Goal: Task Accomplishment & Management: Manage account settings

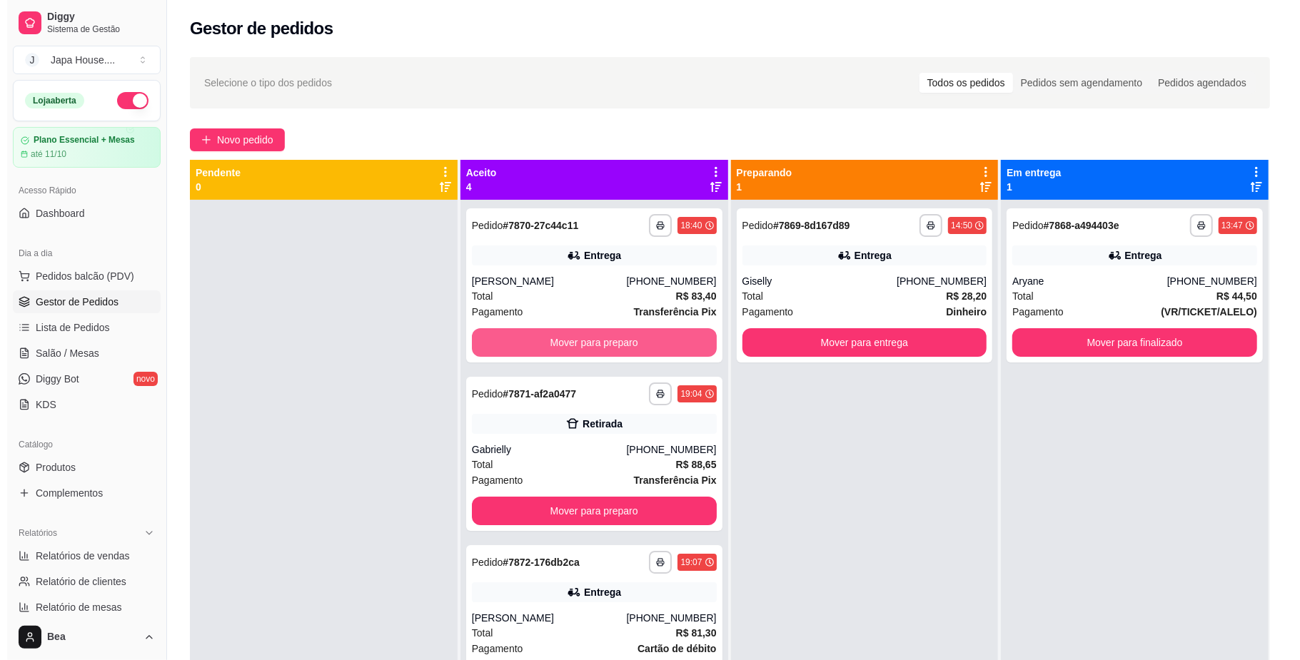
scroll to position [40, 0]
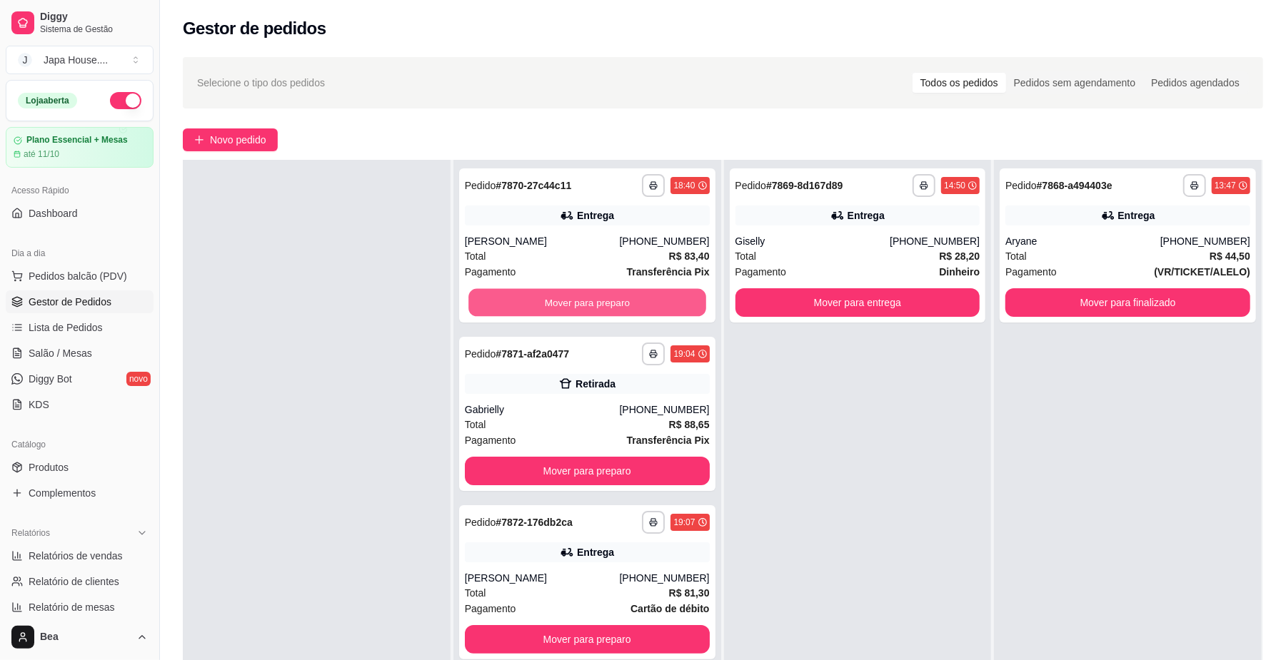
click at [637, 309] on button "Mover para preparo" at bounding box center [586, 303] width 237 height 28
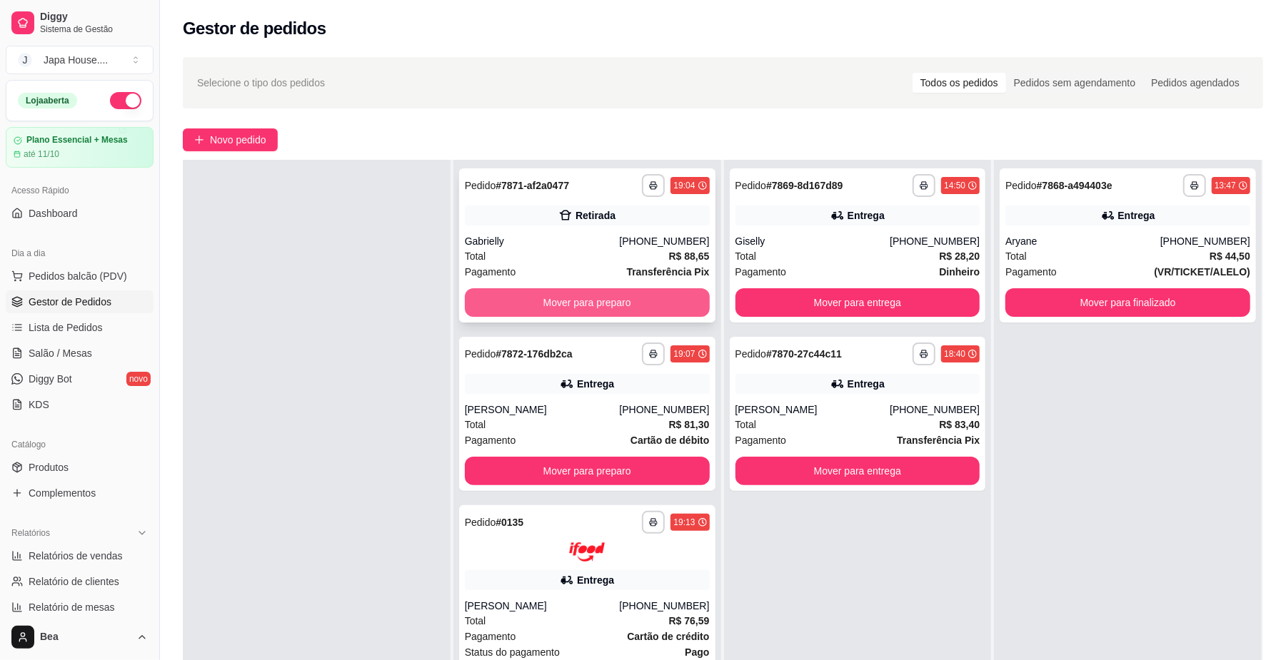
click at [638, 309] on button "Mover para preparo" at bounding box center [587, 302] width 245 height 29
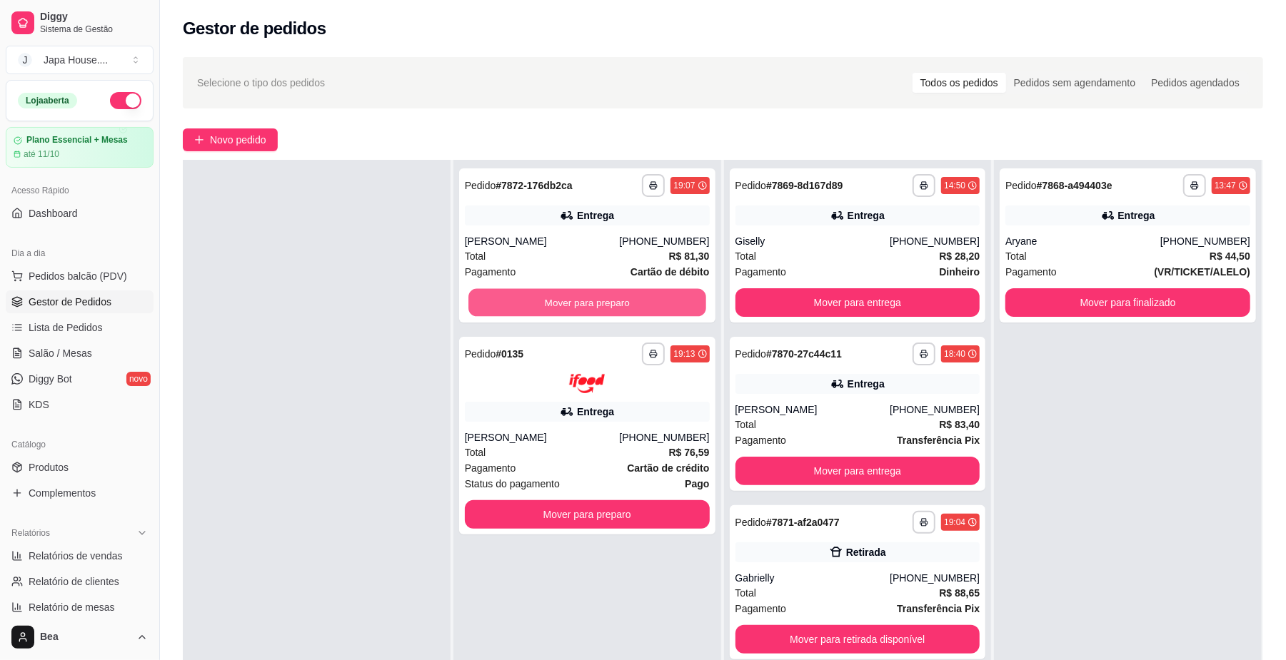
click at [638, 309] on button "Mover para preparo" at bounding box center [586, 303] width 237 height 28
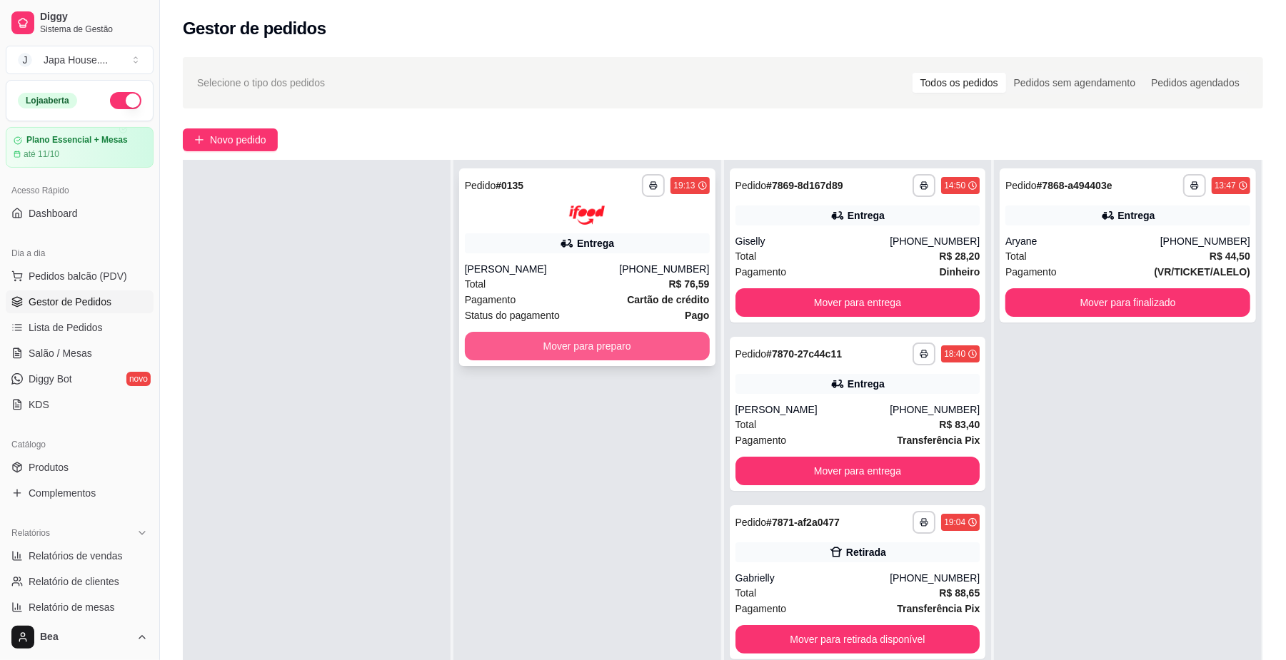
click at [660, 346] on button "Mover para preparo" at bounding box center [587, 346] width 245 height 29
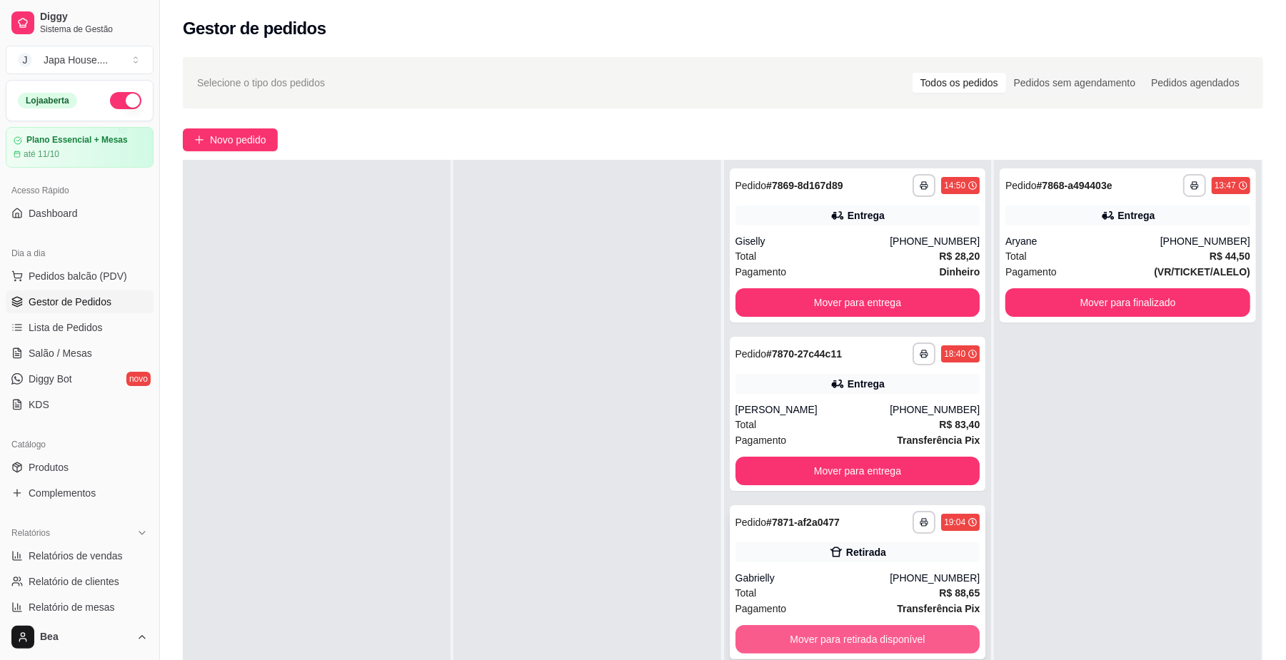
click at [823, 648] on button "Mover para retirada disponível" at bounding box center [857, 639] width 245 height 29
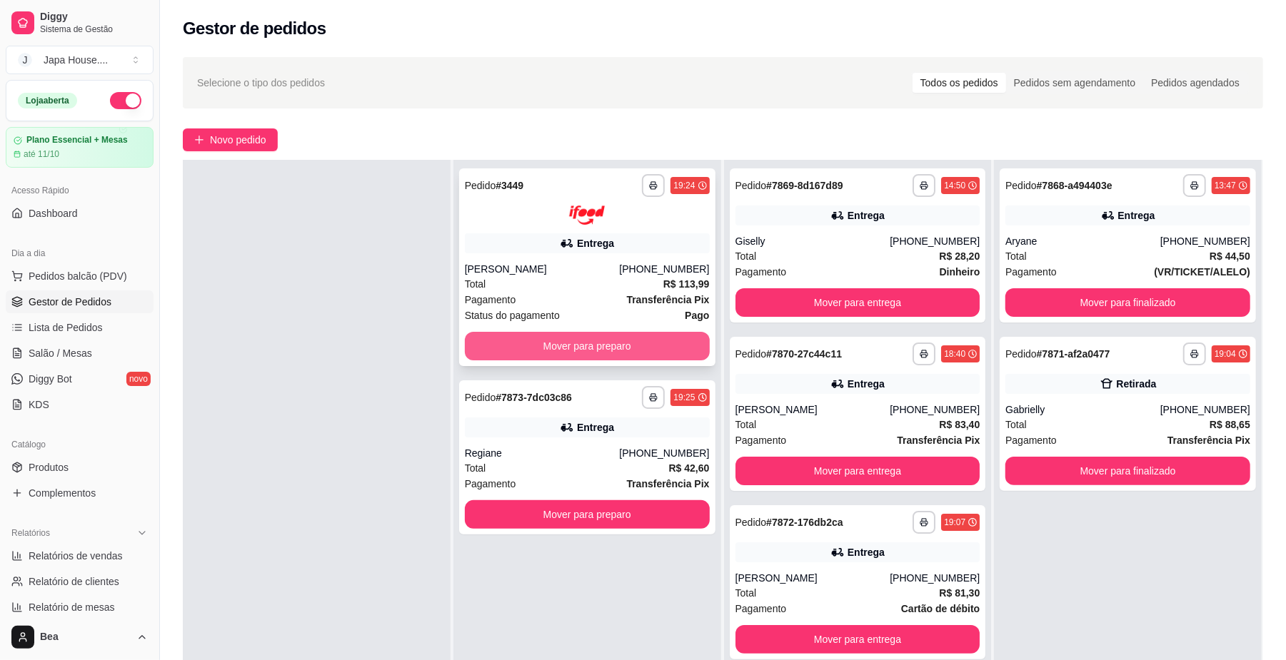
click at [668, 344] on button "Mover para preparo" at bounding box center [587, 346] width 245 height 29
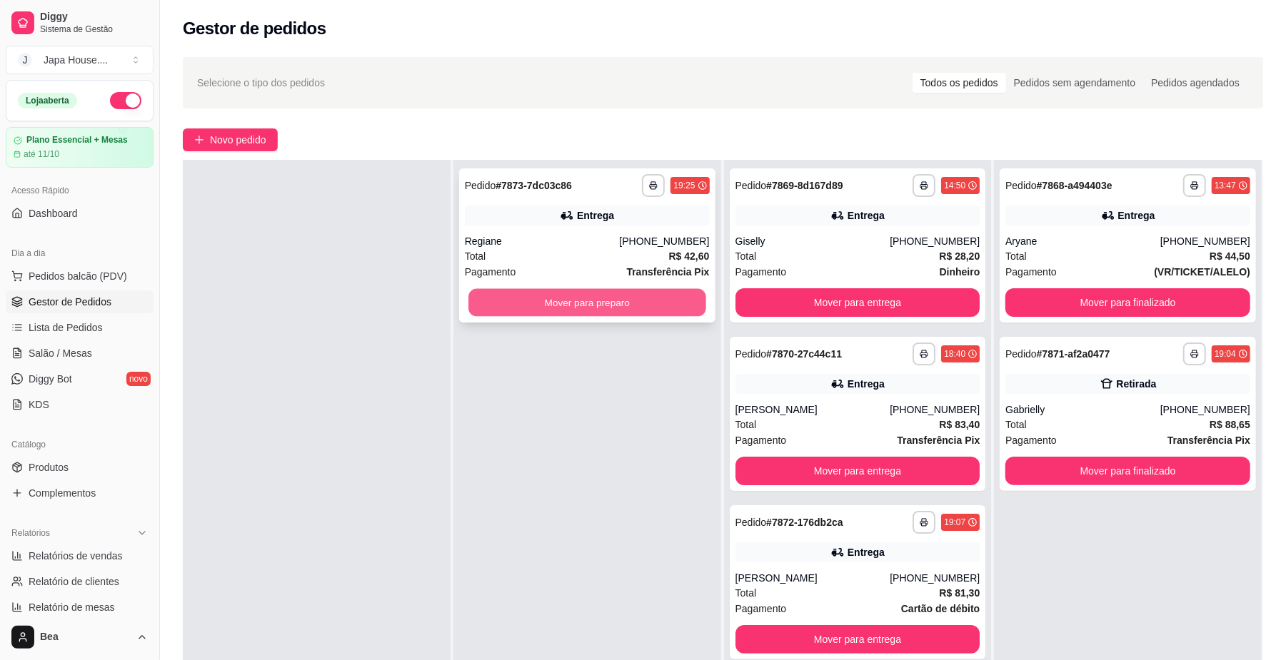
click at [664, 303] on button "Mover para preparo" at bounding box center [586, 303] width 237 height 28
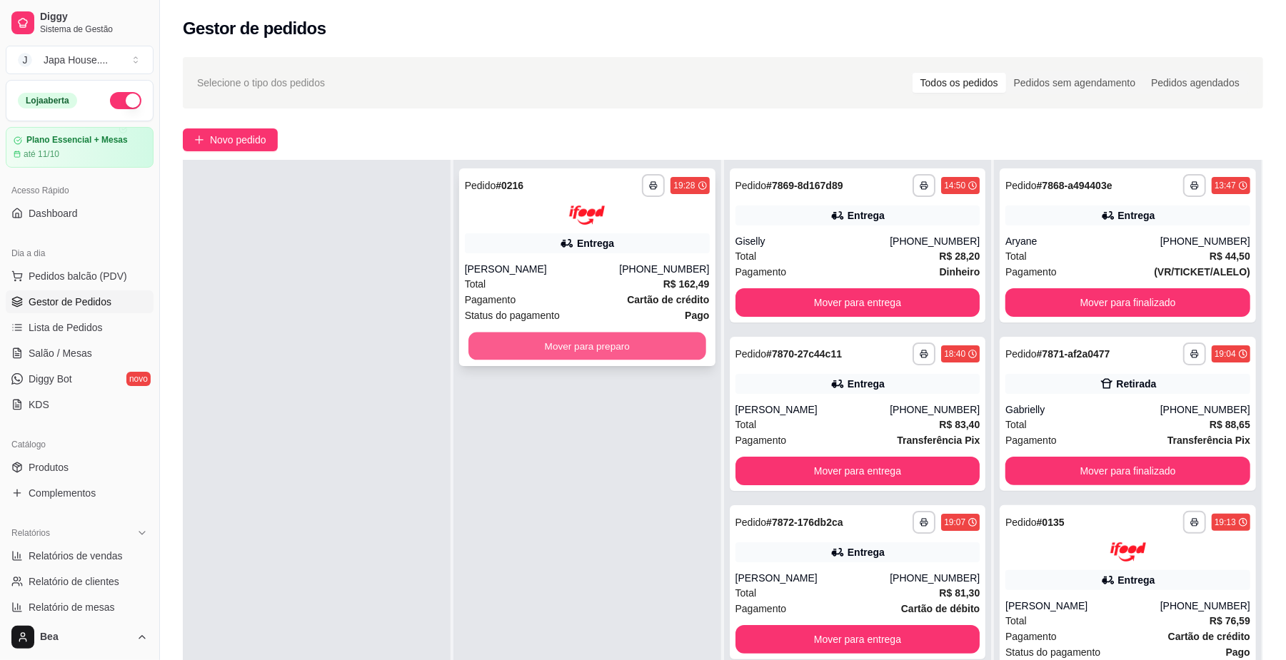
click at [652, 336] on button "Mover para preparo" at bounding box center [586, 346] width 237 height 28
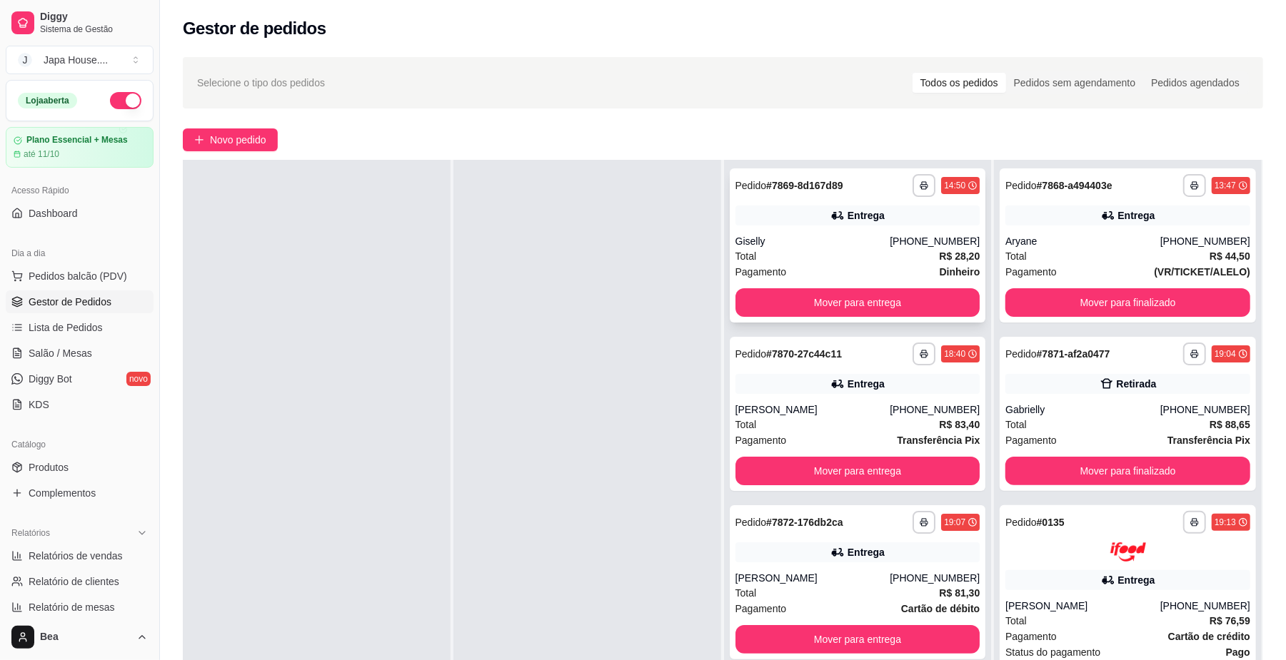
click at [850, 253] on div "Total R$ 28,20" at bounding box center [857, 256] width 245 height 16
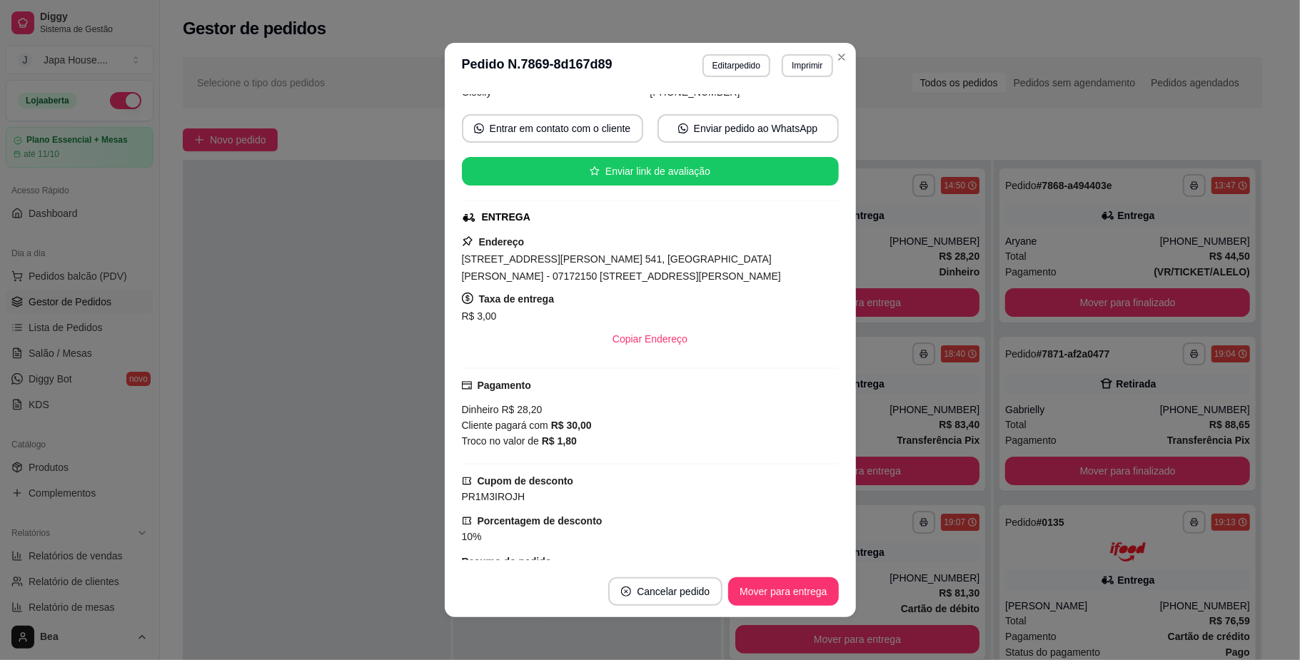
scroll to position [0, 0]
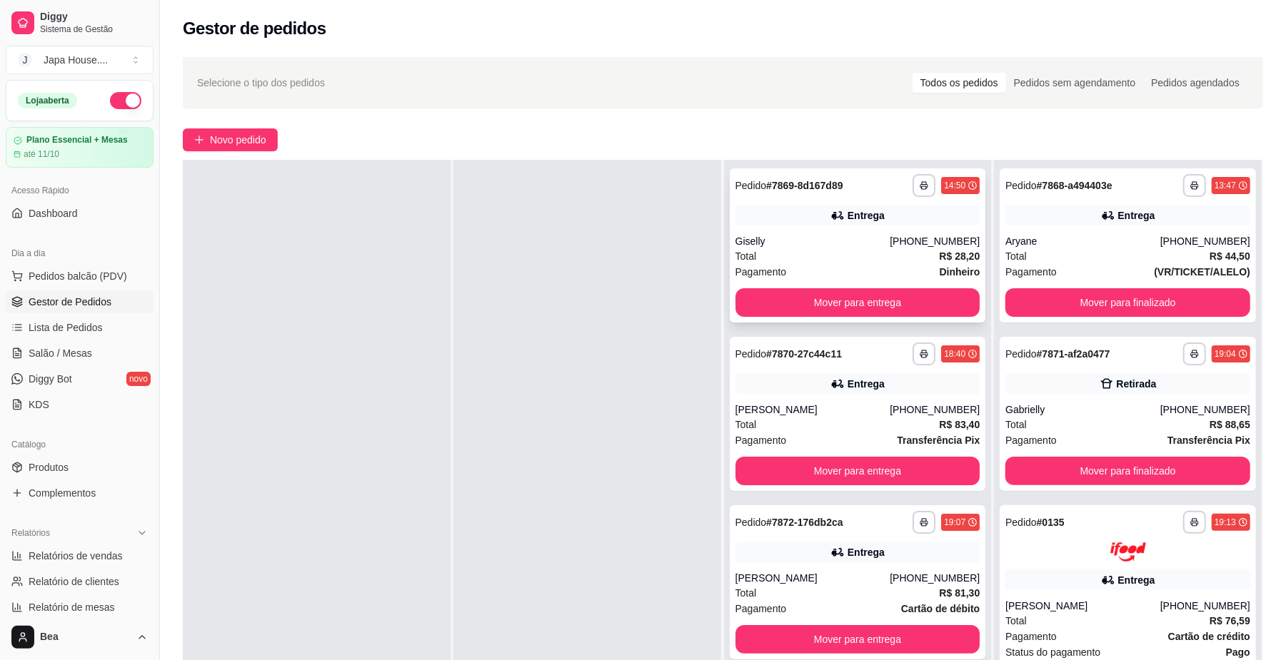
click at [832, 266] on div "Pagamento Dinheiro" at bounding box center [857, 272] width 245 height 16
click at [849, 176] on div "**********" at bounding box center [857, 185] width 245 height 23
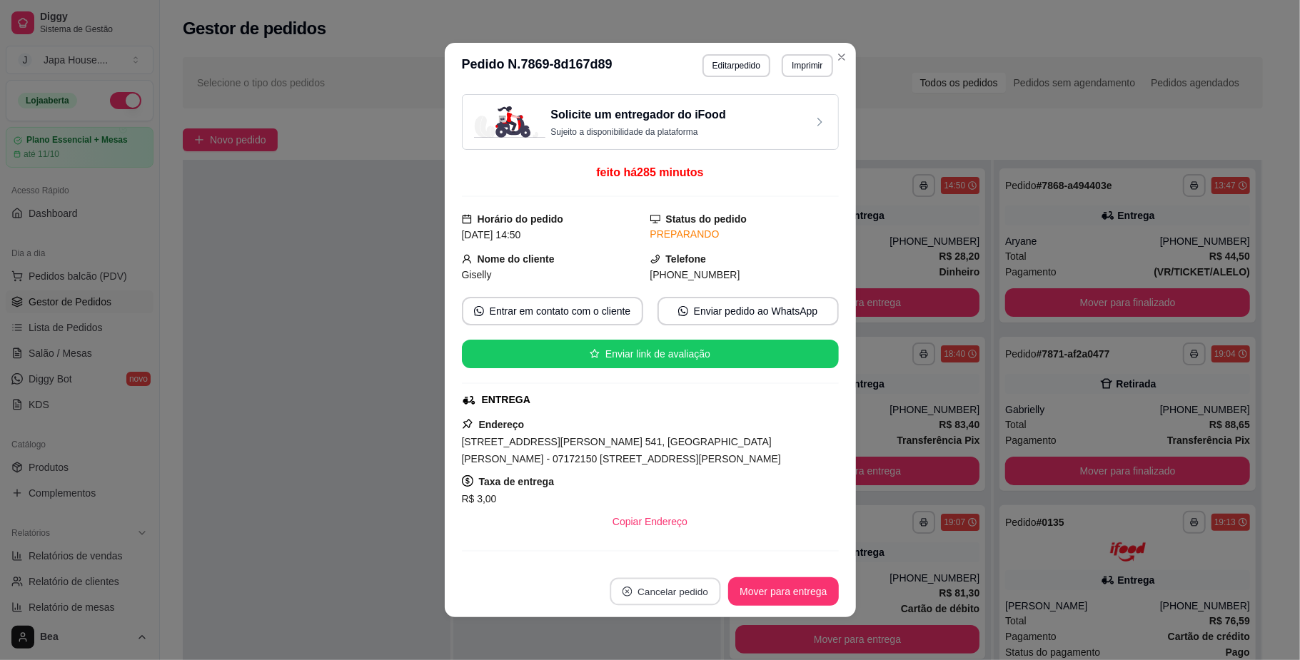
click at [678, 594] on button "Cancelar pedido" at bounding box center [665, 592] width 111 height 28
click at [703, 563] on button "Sim" at bounding box center [698, 556] width 57 height 29
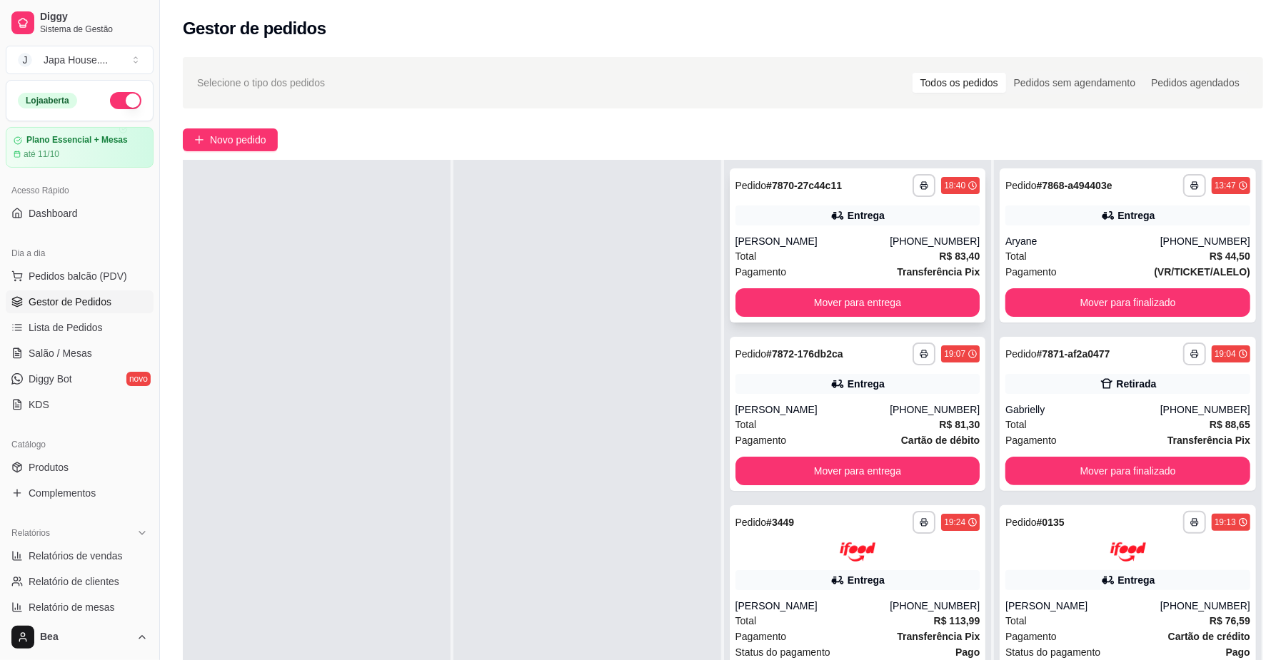
click at [854, 255] on div "Total R$ 83,40" at bounding box center [857, 256] width 245 height 16
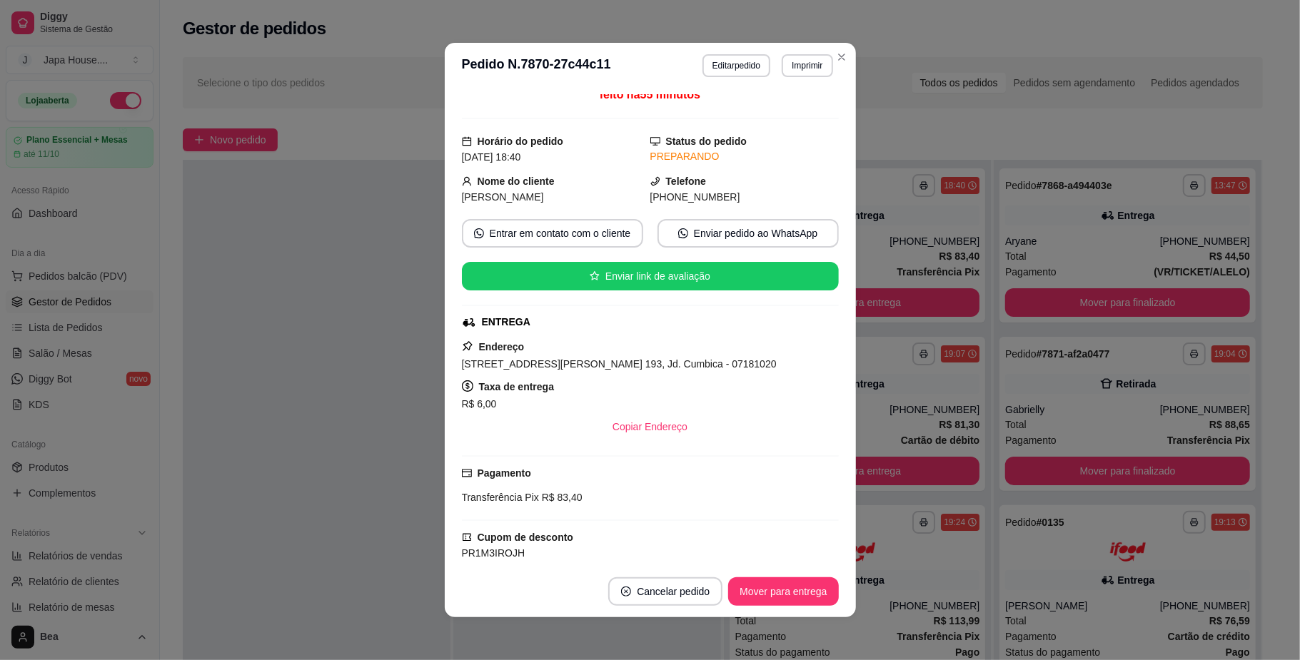
scroll to position [83, 0]
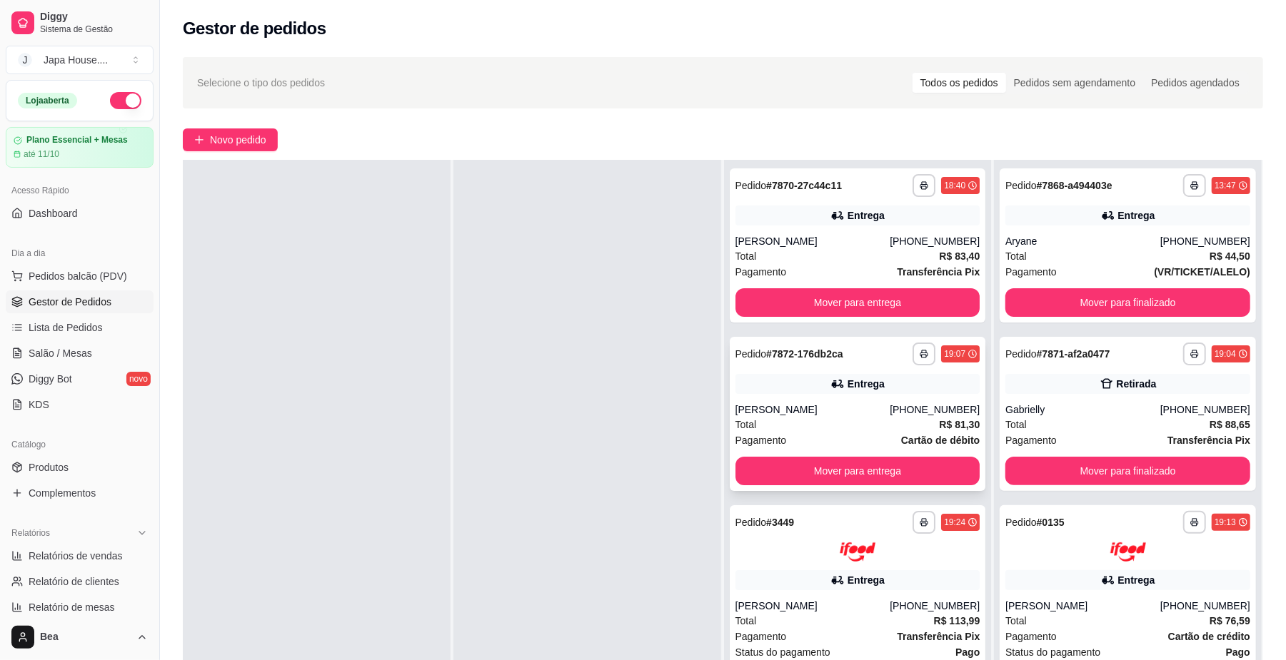
click at [811, 392] on div "Entrega" at bounding box center [857, 384] width 245 height 20
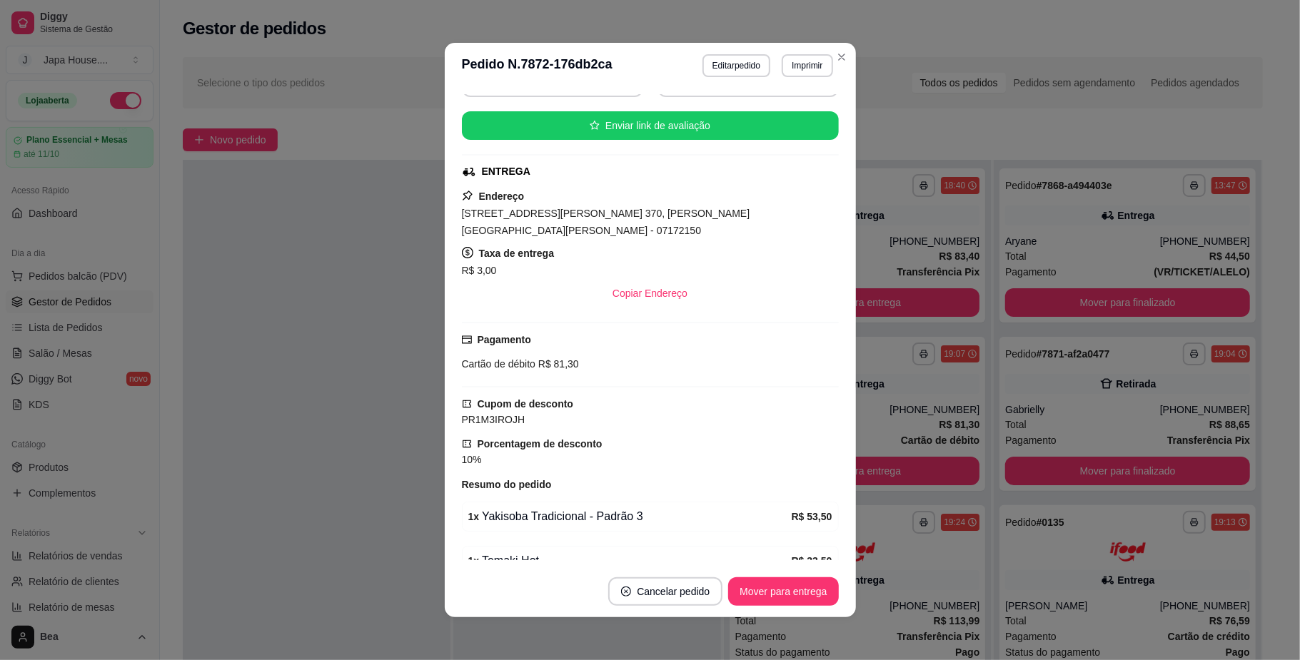
scroll to position [307, 0]
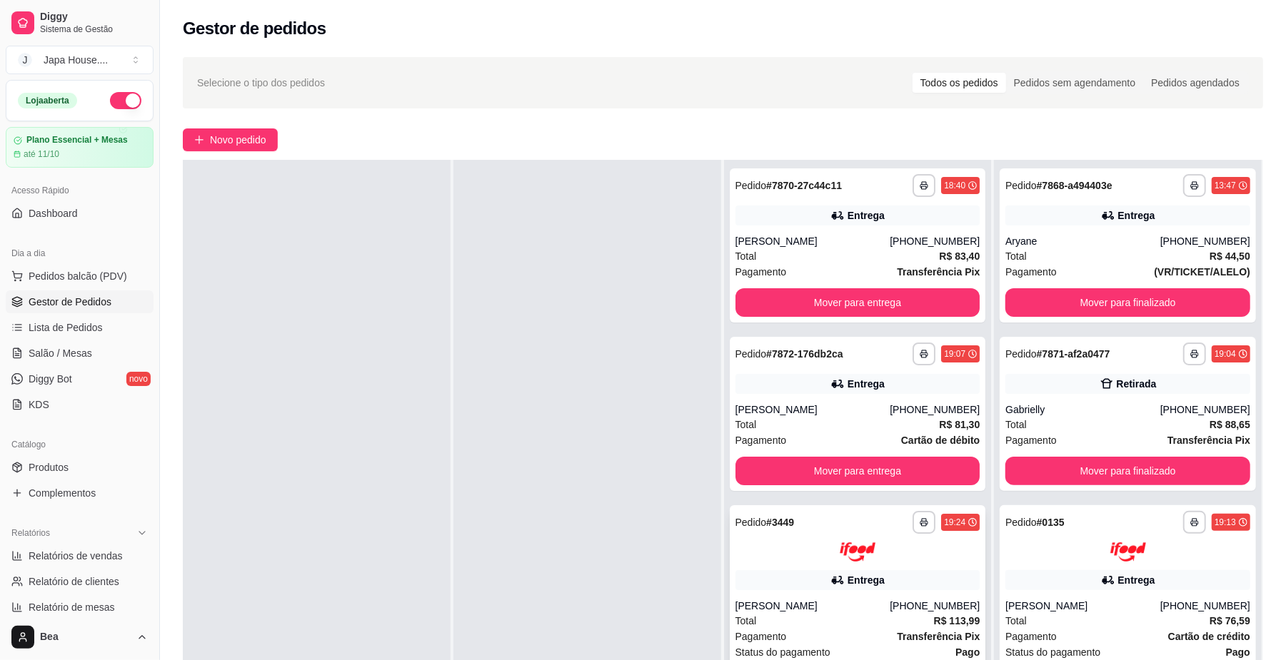
click at [868, 615] on div "Total R$ 113,99" at bounding box center [857, 621] width 245 height 16
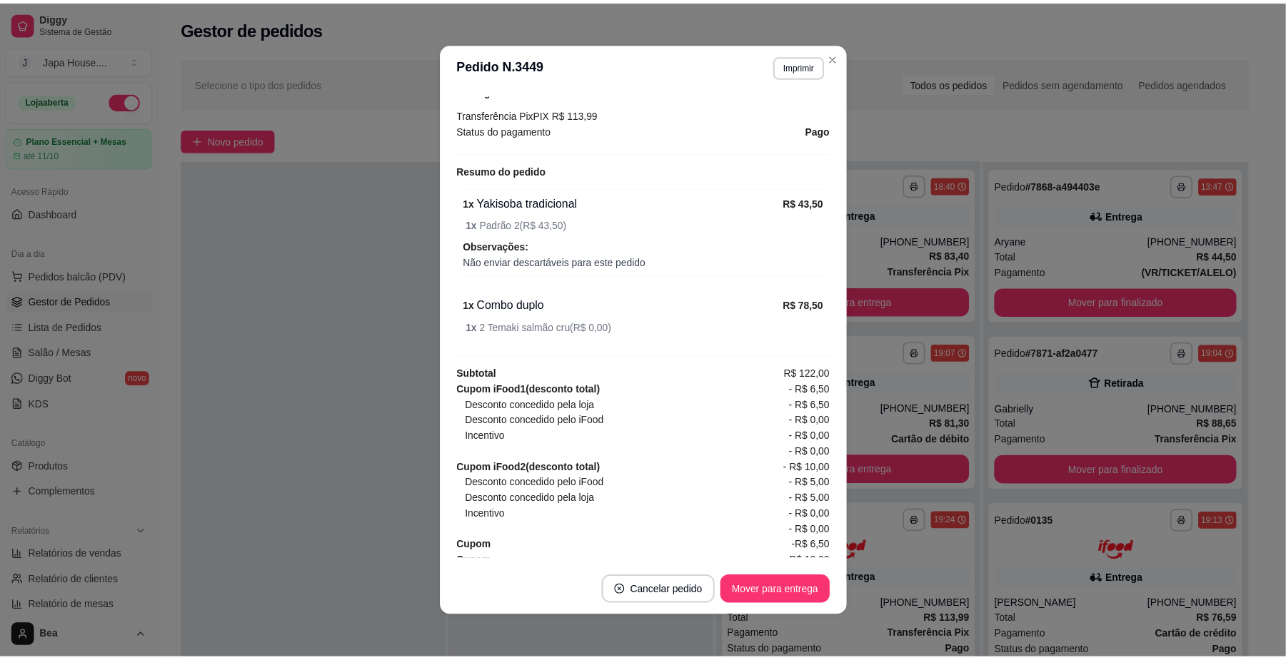
scroll to position [440, 0]
